Goal: Information Seeking & Learning: Learn about a topic

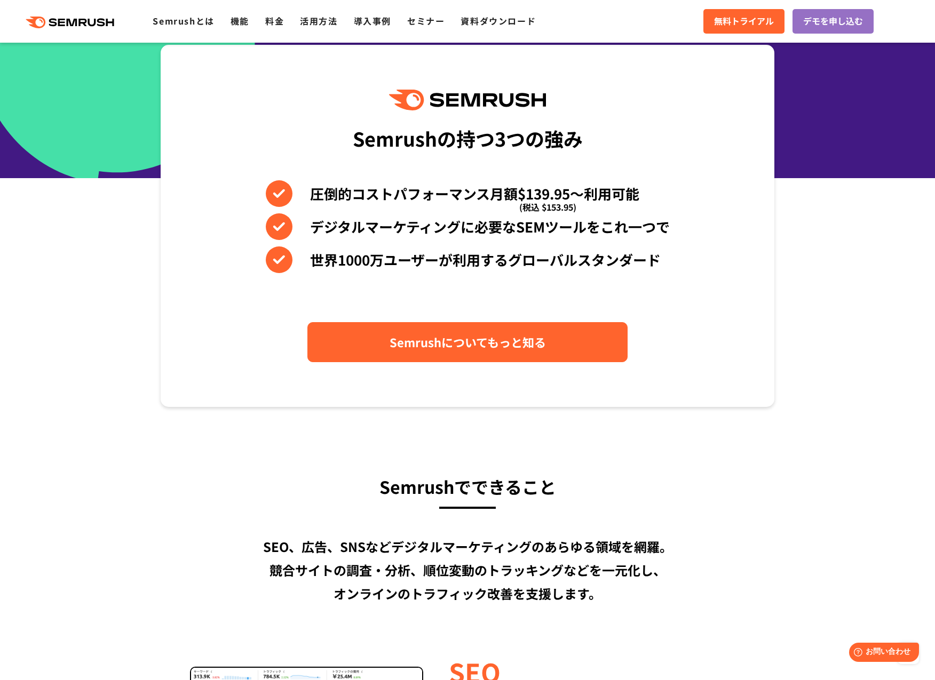
scroll to position [417, 0]
click at [449, 348] on span "Semrushについてもっと知る" at bounding box center [467, 342] width 156 height 19
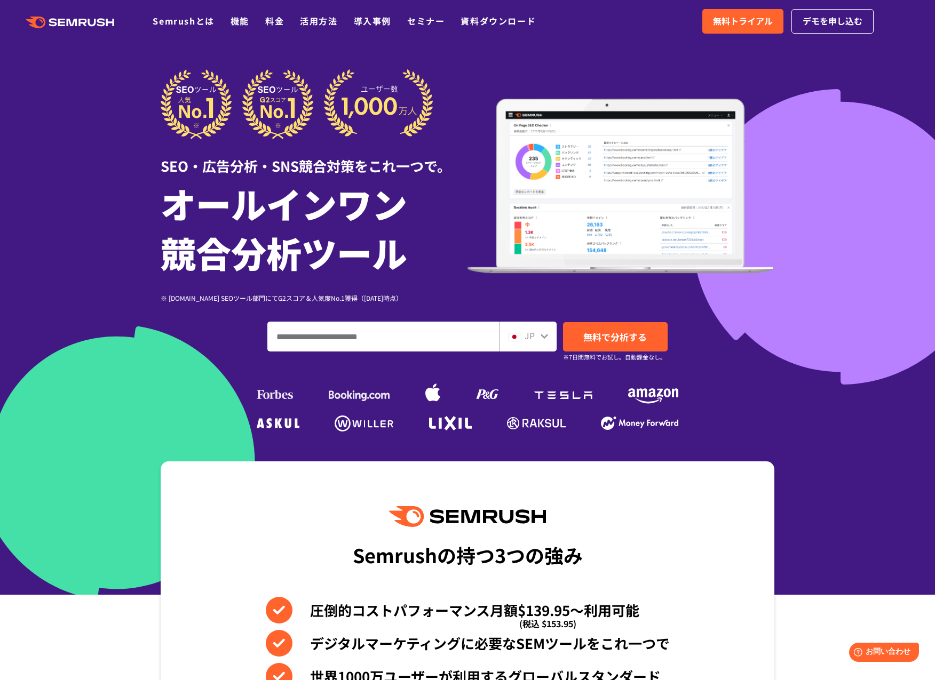
scroll to position [0, 0]
click at [274, 21] on link "料金" at bounding box center [274, 20] width 19 height 13
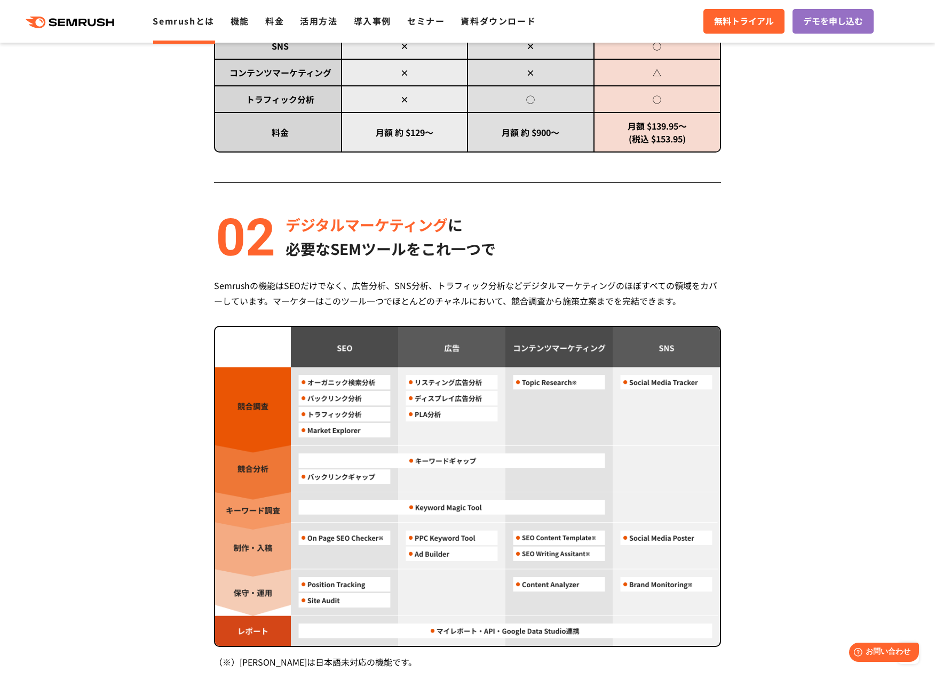
scroll to position [563, 0]
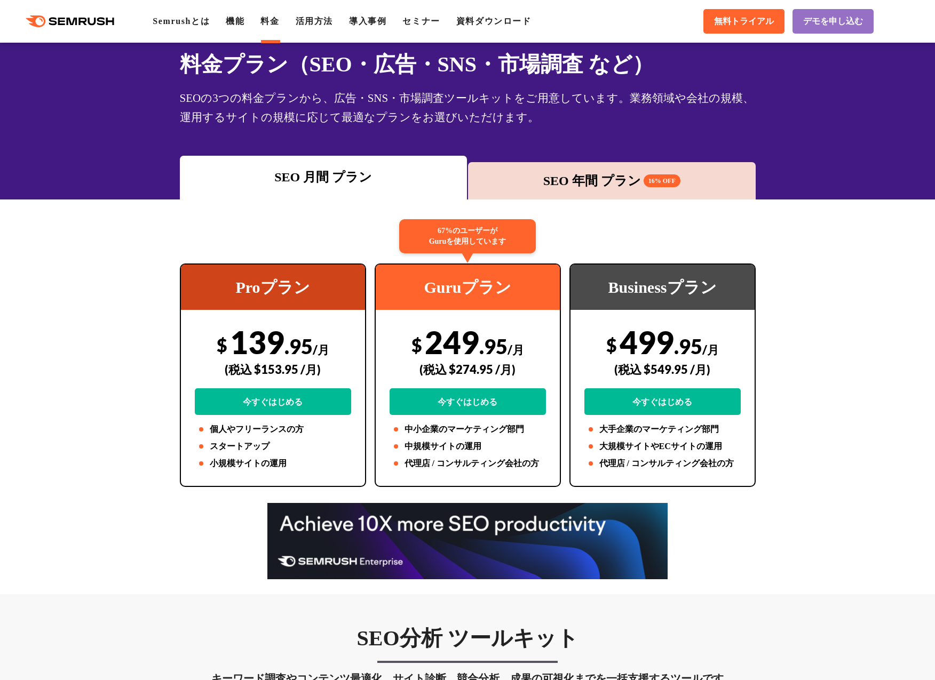
scroll to position [50, 0]
